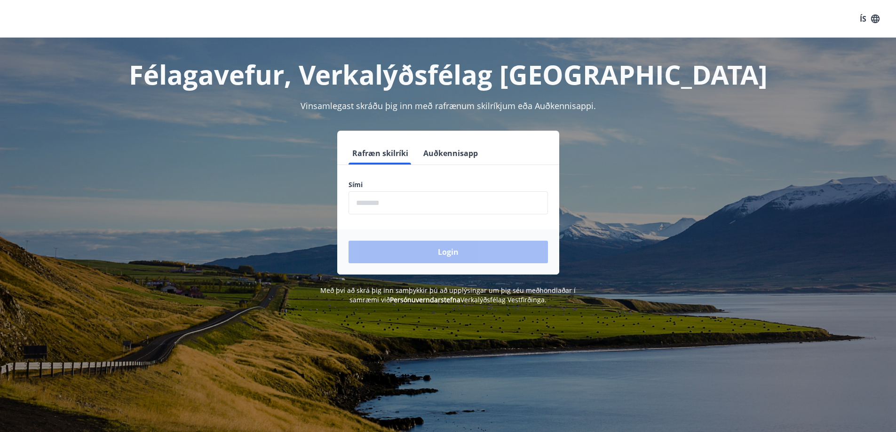
drag, startPoint x: 435, startPoint y: 210, endPoint x: 420, endPoint y: 186, distance: 27.7
click at [435, 210] on input "phone" at bounding box center [447, 202] width 199 height 23
click at [472, 215] on form "Rafræn skilríki Auðkennisapp Sími ​ Login" at bounding box center [448, 208] width 222 height 133
click at [470, 208] on input "phone" at bounding box center [447, 202] width 199 height 23
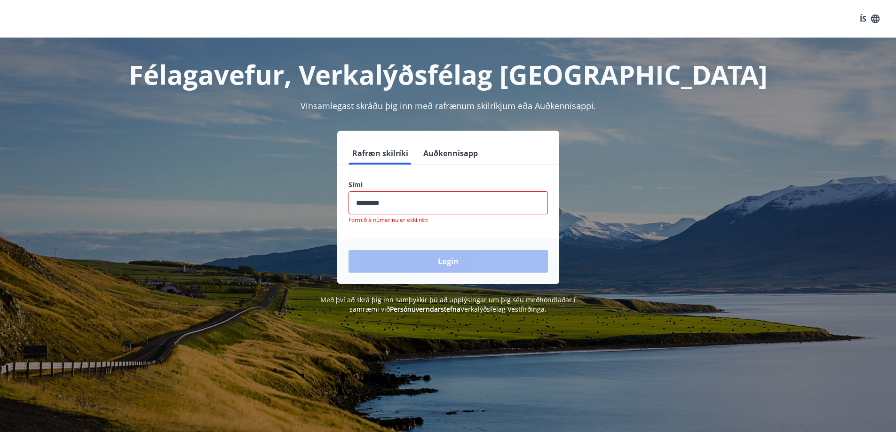
type input "********"
click at [348, 250] on button "Login" at bounding box center [447, 261] width 199 height 23
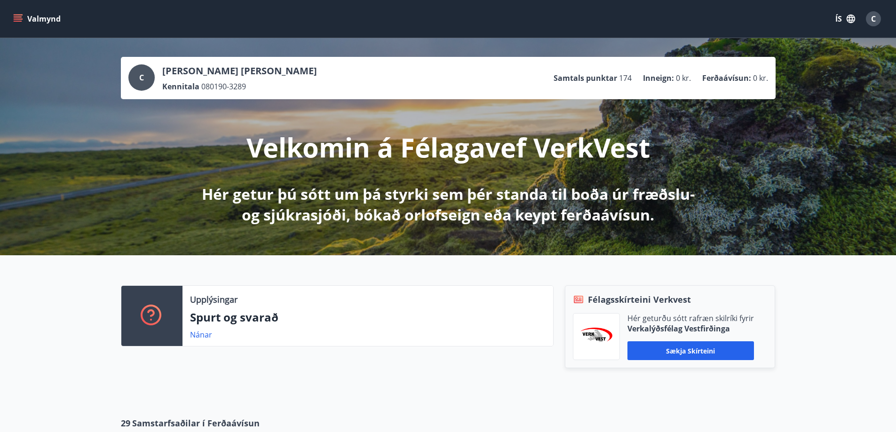
click at [40, 22] on button "Valmynd" at bounding box center [37, 18] width 53 height 17
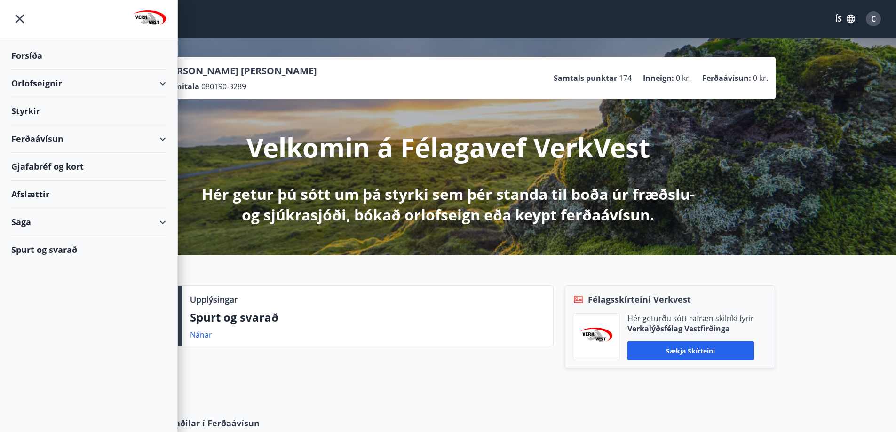
click at [42, 70] on div "Styrkir" at bounding box center [88, 56] width 155 height 28
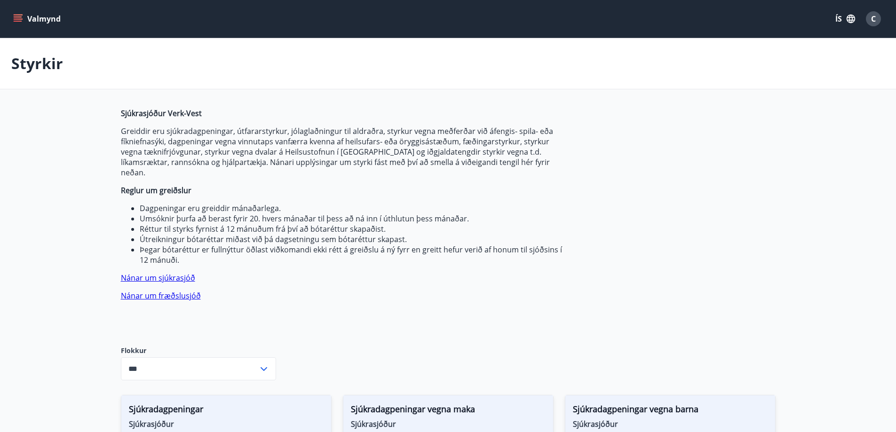
click at [176, 357] on input "***" at bounding box center [189, 368] width 137 height 23
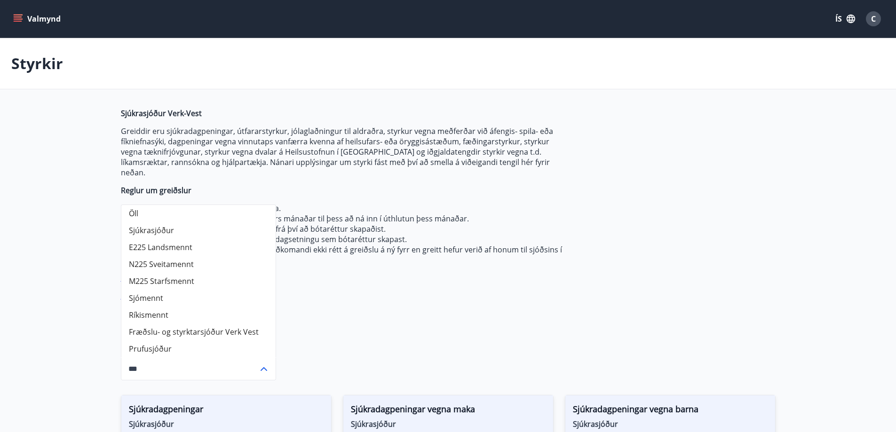
click at [422, 300] on div "Sjúkrasjóður Verk-Vest Greiddir eru sjúkradagpeningar, útfararstyrkur, jólaglað…" at bounding box center [343, 219] width 444 height 223
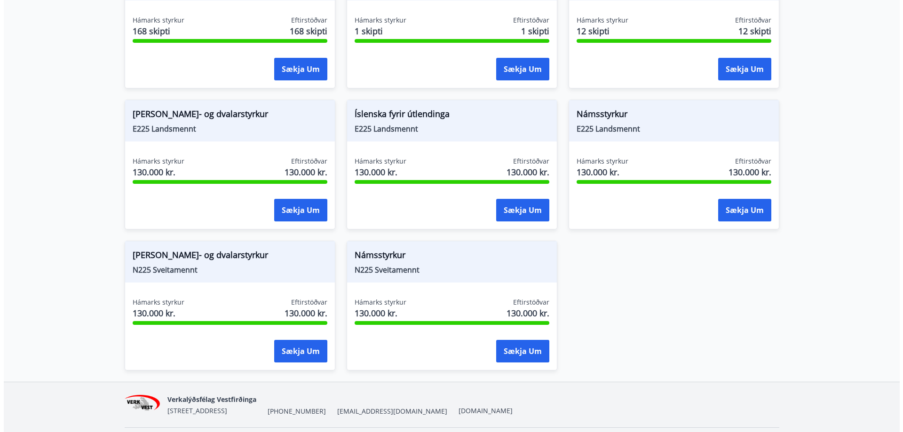
scroll to position [799, 0]
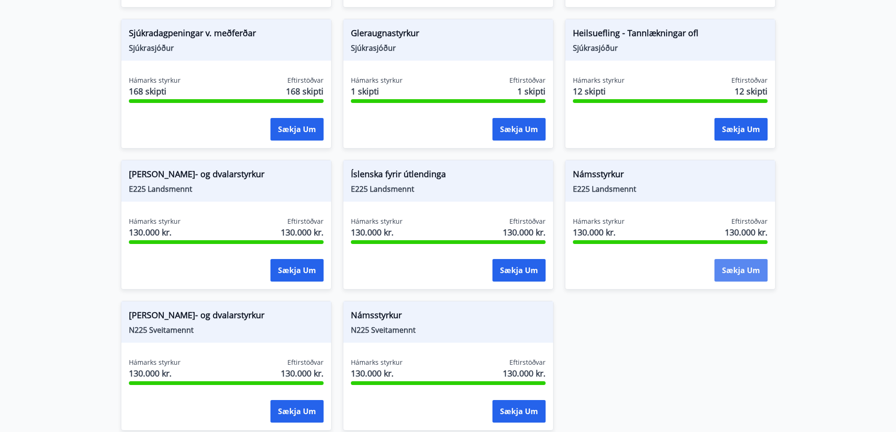
click at [759, 267] on button "Sækja um" at bounding box center [740, 270] width 53 height 23
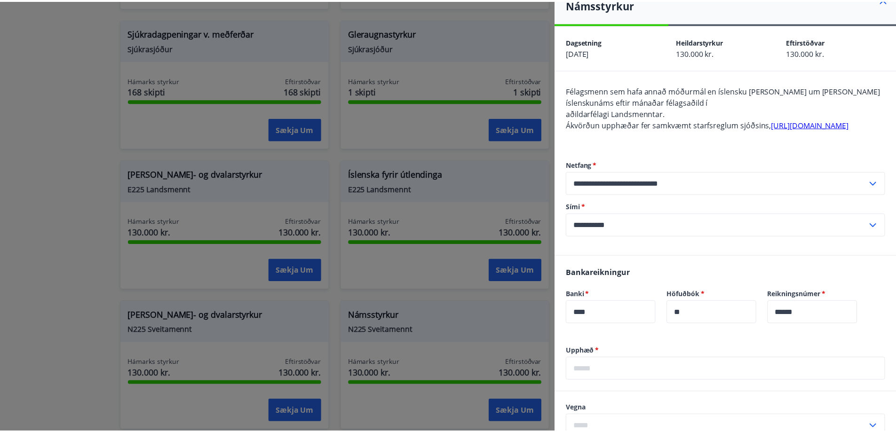
scroll to position [12, 0]
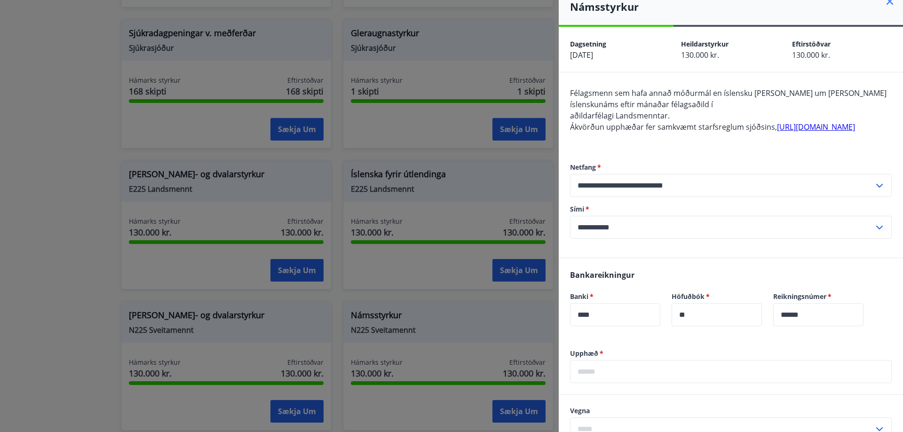
click at [38, 85] on div at bounding box center [451, 216] width 903 height 432
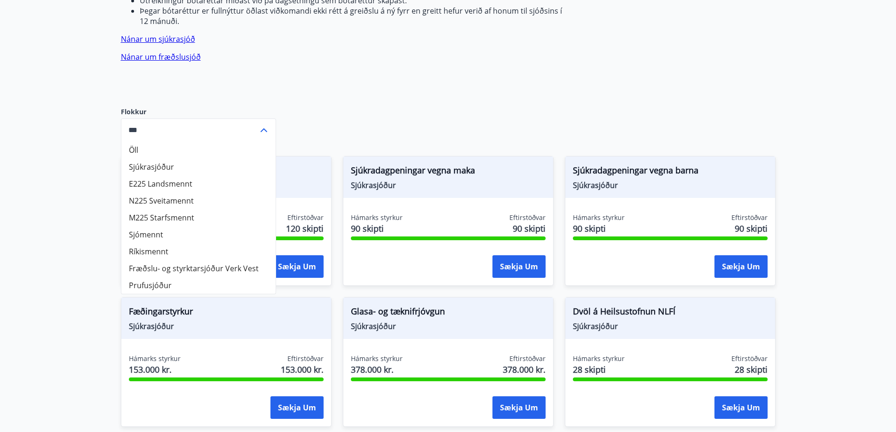
scroll to position [235, 0]
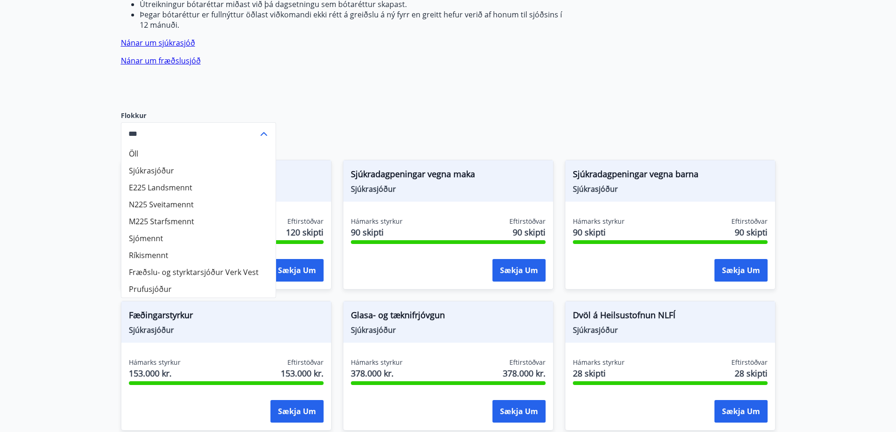
click at [182, 264] on li "Fræðslu- og styrktarsjóður Verk Vest" at bounding box center [198, 272] width 154 height 17
type input "**********"
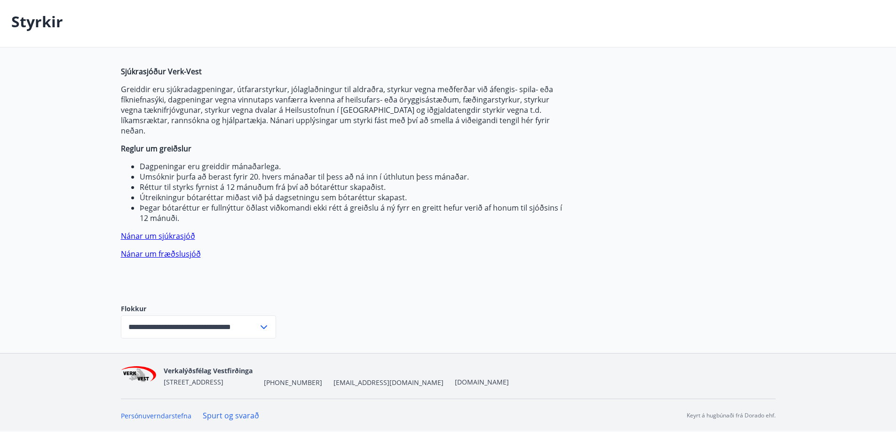
scroll to position [32, 0]
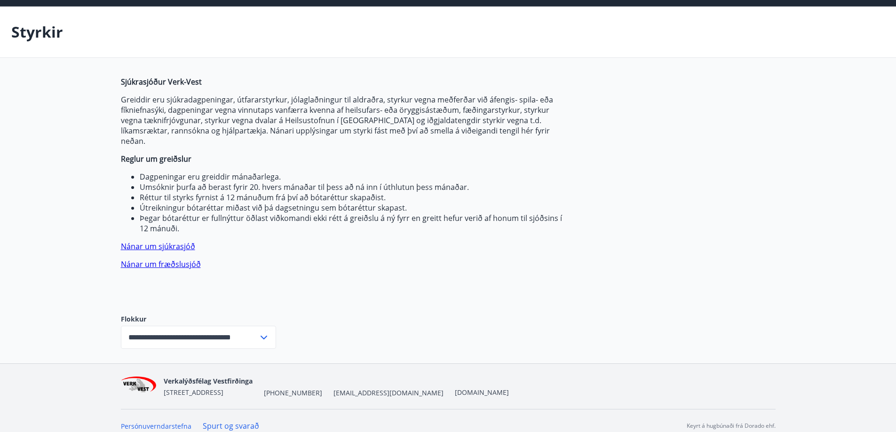
click at [139, 259] on link "Nánar um fræðslusjóð" at bounding box center [161, 264] width 80 height 10
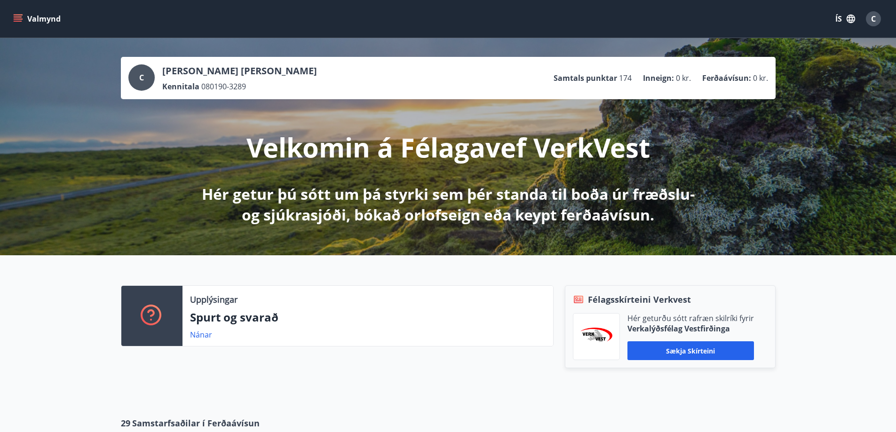
click at [49, 26] on button "Valmynd" at bounding box center [37, 18] width 53 height 17
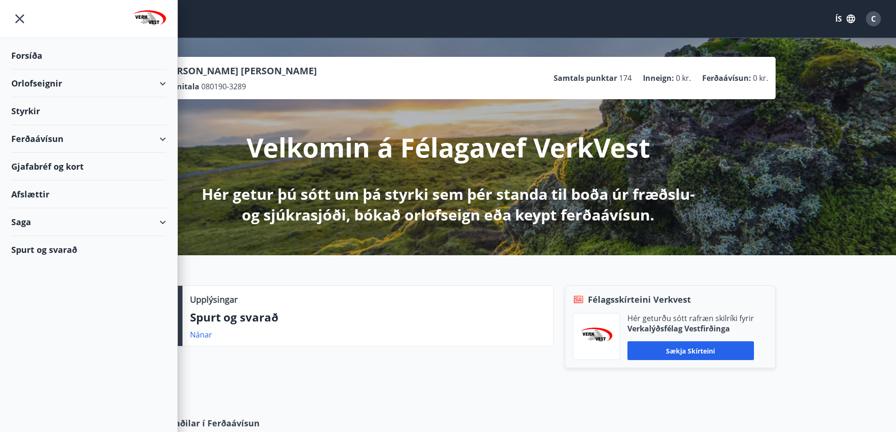
click at [33, 70] on div "Styrkir" at bounding box center [88, 56] width 155 height 28
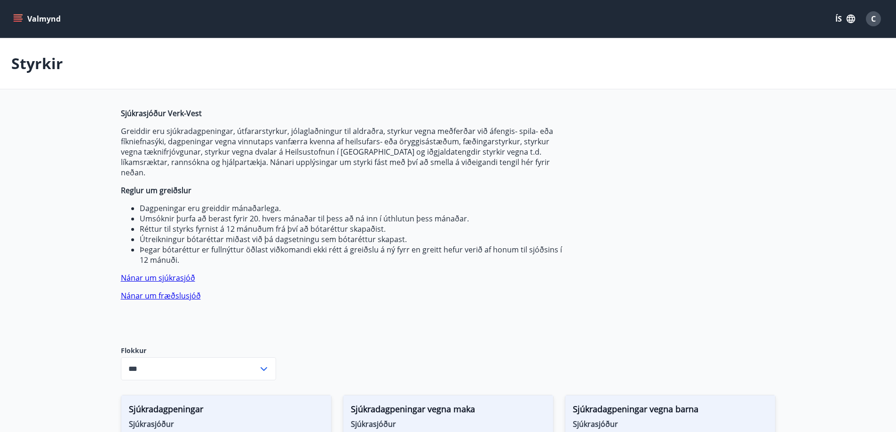
type input "***"
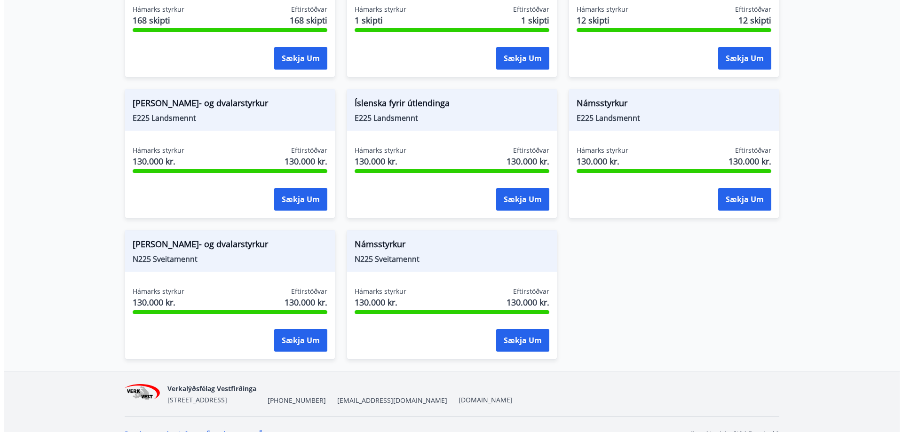
scroll to position [878, 0]
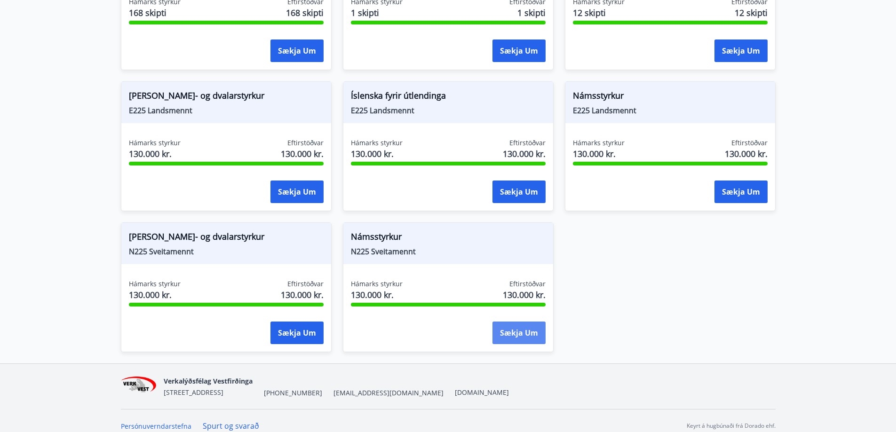
click at [525, 322] on button "Sækja um" at bounding box center [518, 333] width 53 height 23
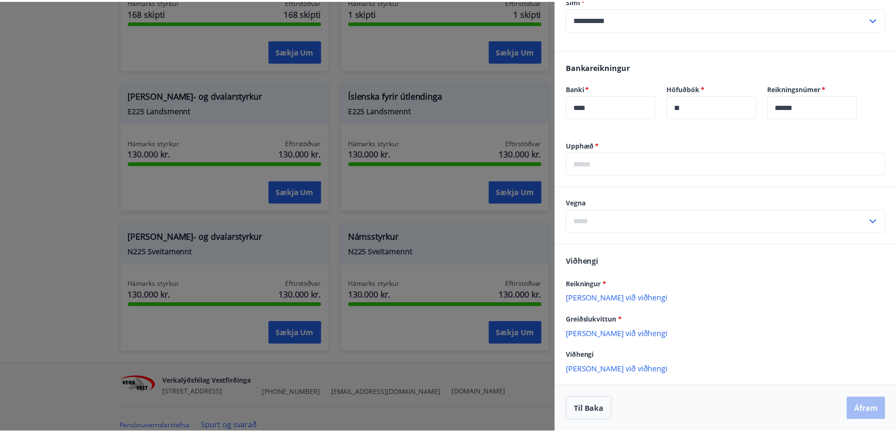
scroll to position [231, 0]
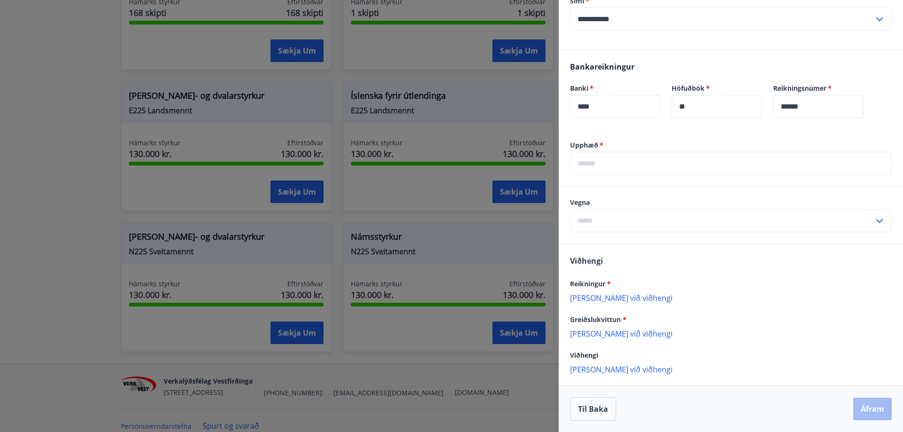
click at [445, 360] on div at bounding box center [451, 216] width 903 height 432
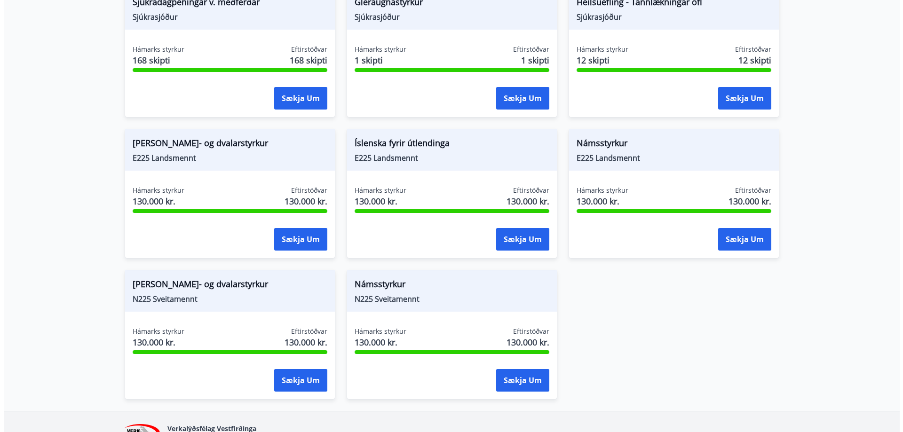
scroll to position [831, 0]
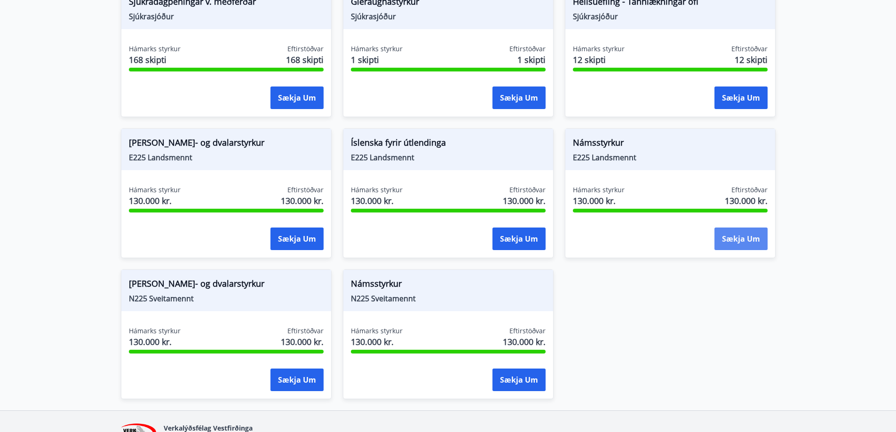
click at [747, 231] on button "Sækja um" at bounding box center [740, 239] width 53 height 23
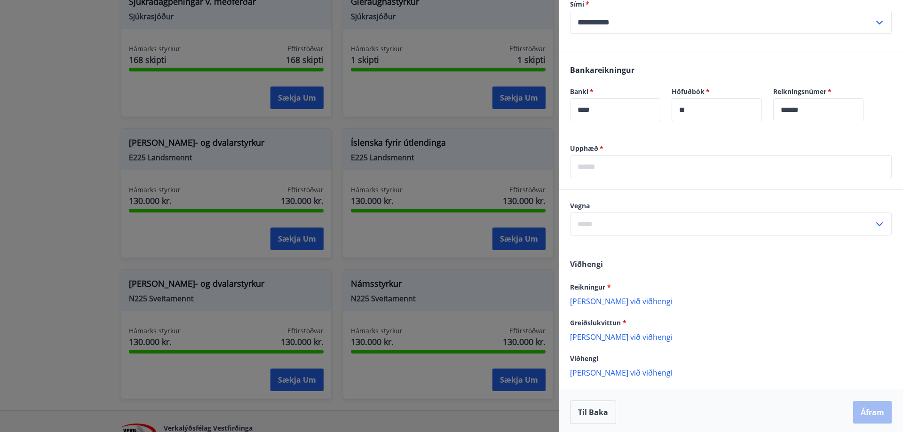
scroll to position [231, 0]
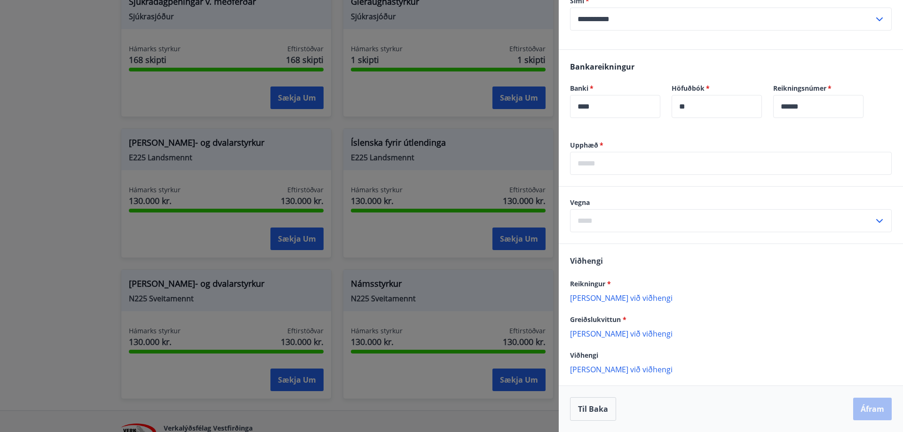
click at [596, 159] on input "text" at bounding box center [731, 163] width 322 height 23
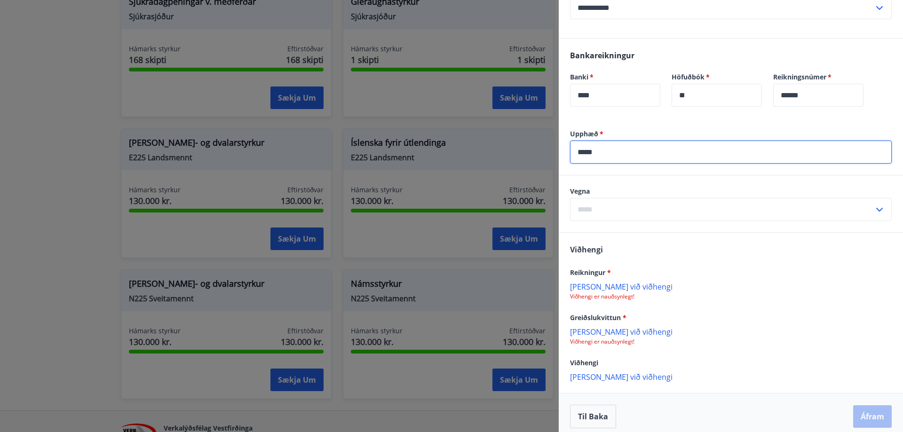
type input "*****"
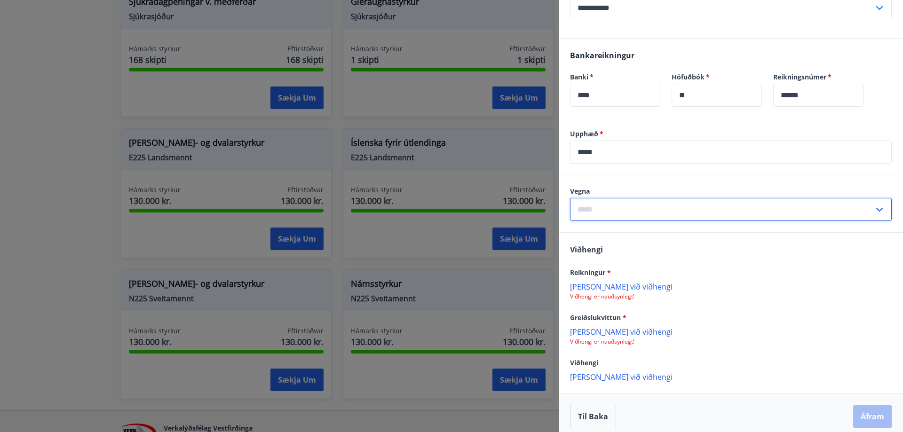
click at [614, 220] on input "text" at bounding box center [722, 209] width 304 height 23
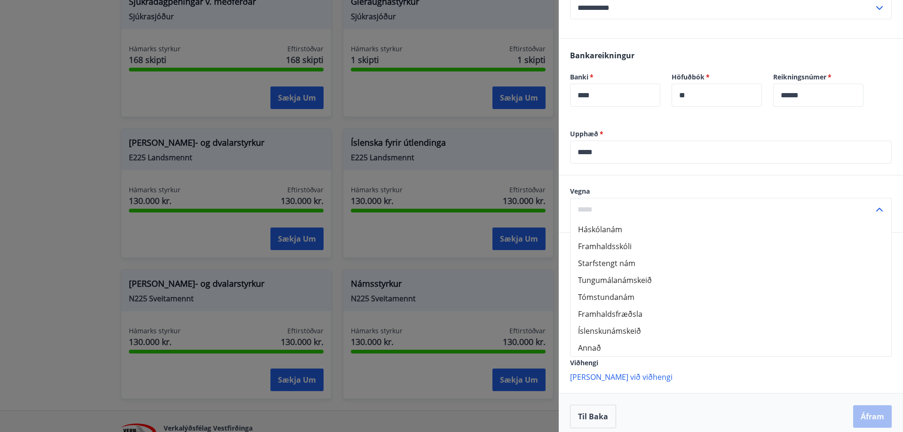
click at [621, 354] on li "Annað" at bounding box center [730, 348] width 321 height 17
type input "*****"
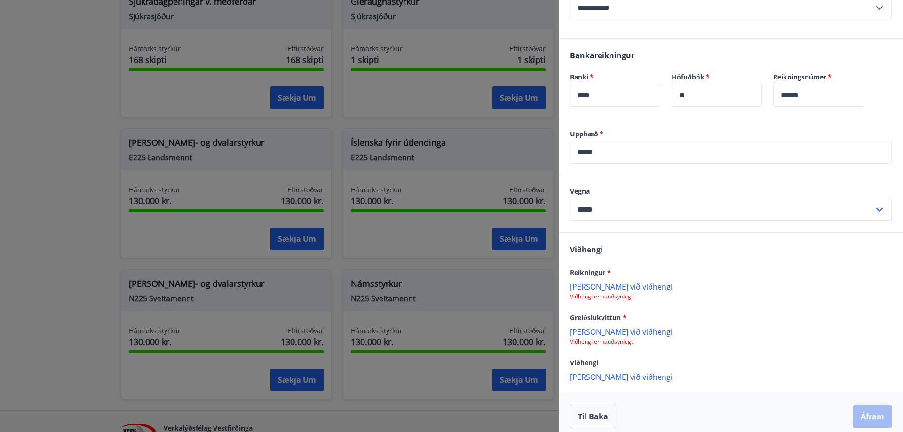
scroll to position [250, 0]
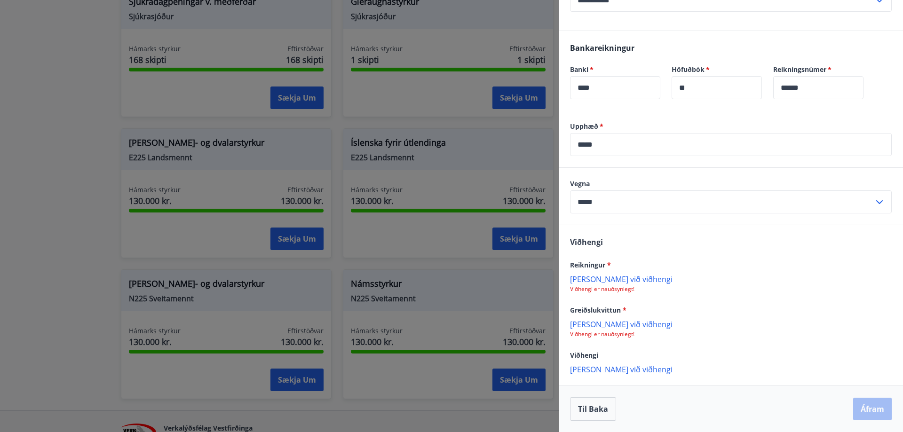
click at [627, 276] on p "[PERSON_NAME] við viðhengi" at bounding box center [731, 278] width 322 height 9
click at [608, 324] on p "[PERSON_NAME] við viðhengi" at bounding box center [731, 323] width 322 height 9
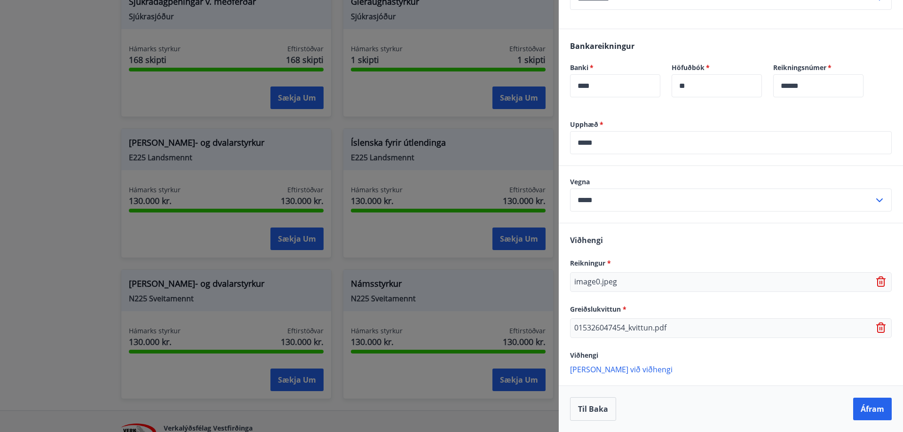
scroll to position [252, 0]
click at [870, 410] on button "Áfram" at bounding box center [872, 409] width 39 height 23
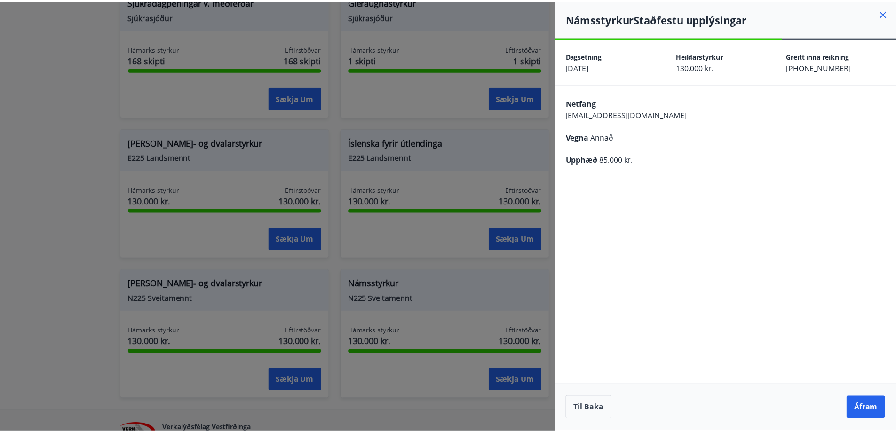
scroll to position [0, 0]
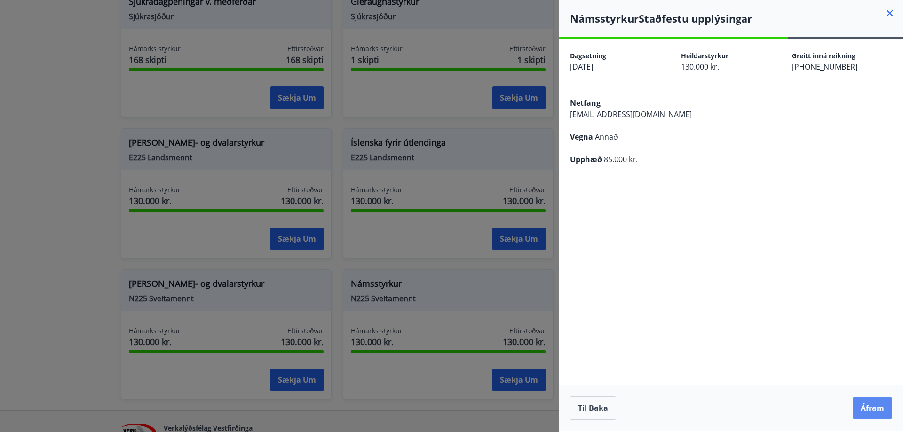
click at [875, 401] on button "Áfram" at bounding box center [872, 408] width 39 height 23
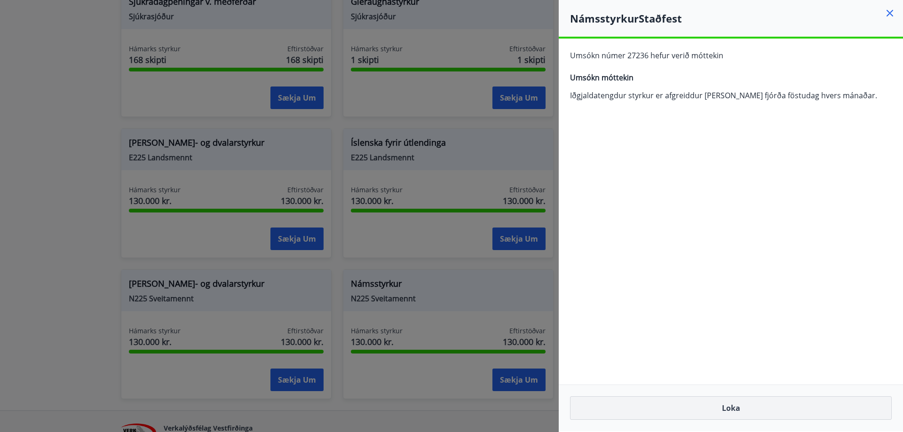
click at [733, 404] on button "Loka" at bounding box center [731, 408] width 322 height 24
